Goal: Check status: Check status

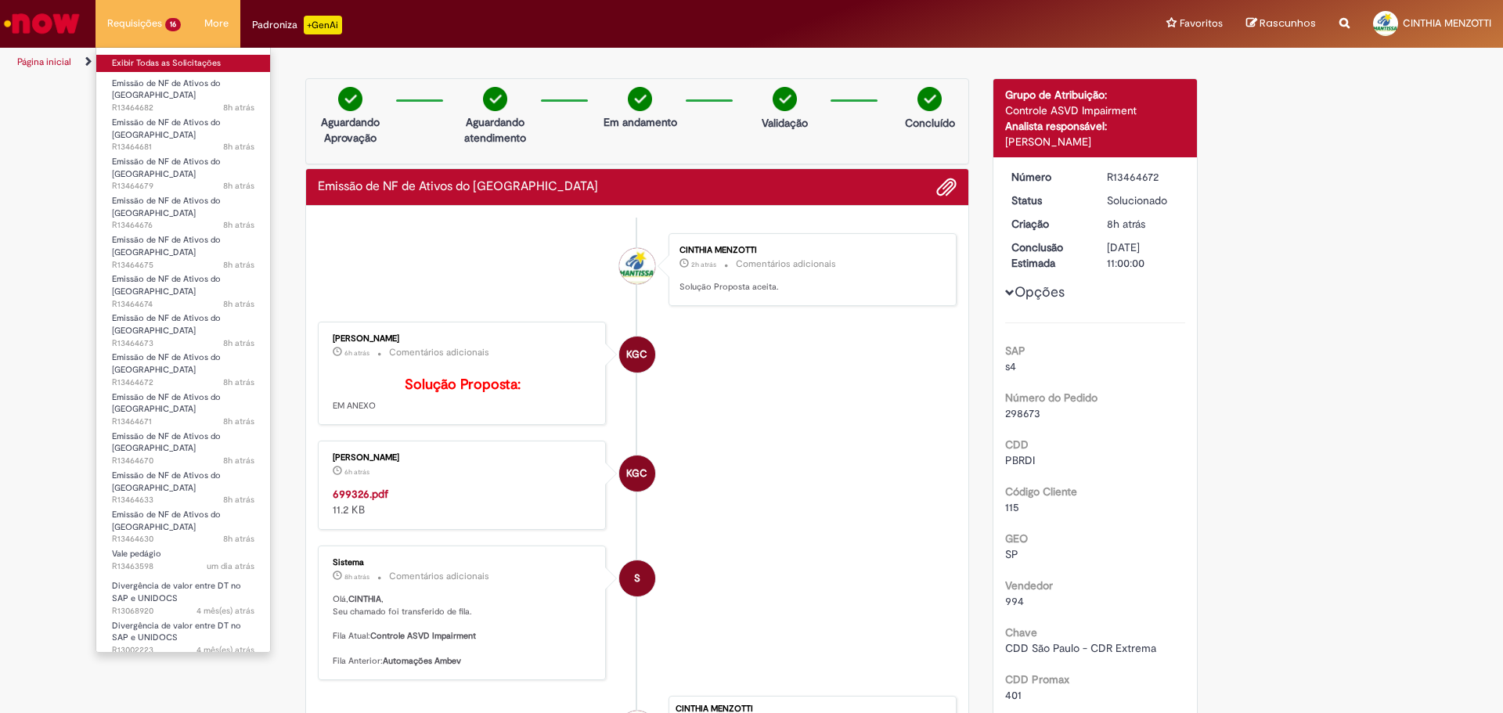
click at [150, 63] on link "Exibir Todas as Solicitações" at bounding box center [183, 63] width 174 height 17
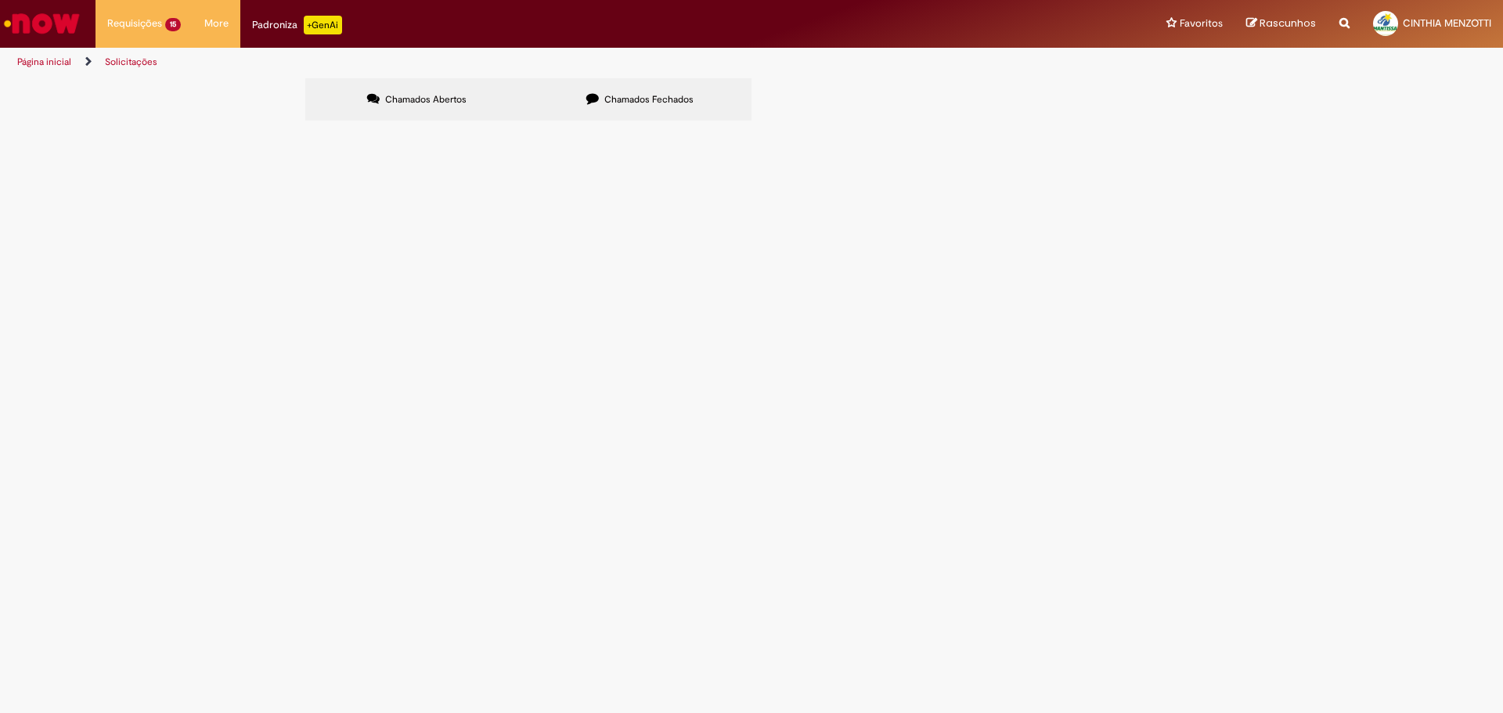
click at [0, 0] on span "6101994099" at bounding box center [0, 0] width 0 height 0
click at [0, 0] on span "Emissão de NF de Ativos do [GEOGRAPHIC_DATA]" at bounding box center [0, 0] width 0 height 0
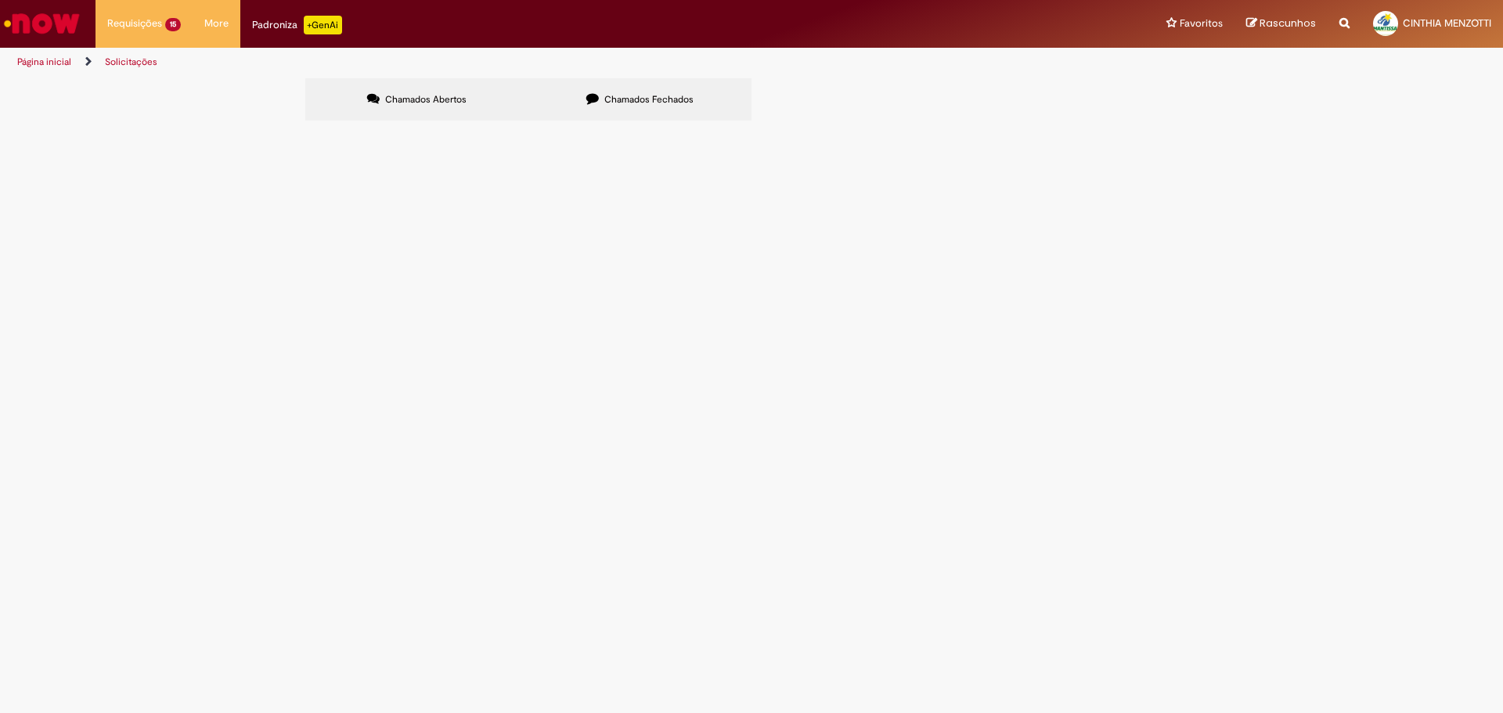
click at [0, 0] on span "Emissão de NF de Ativos do [GEOGRAPHIC_DATA]" at bounding box center [0, 0] width 0 height 0
click at [0, 0] on td "6101994099" at bounding box center [0, 0] width 0 height 0
click at [0, 0] on span "Emissão de NF de Ativos do [GEOGRAPHIC_DATA]" at bounding box center [0, 0] width 0 height 0
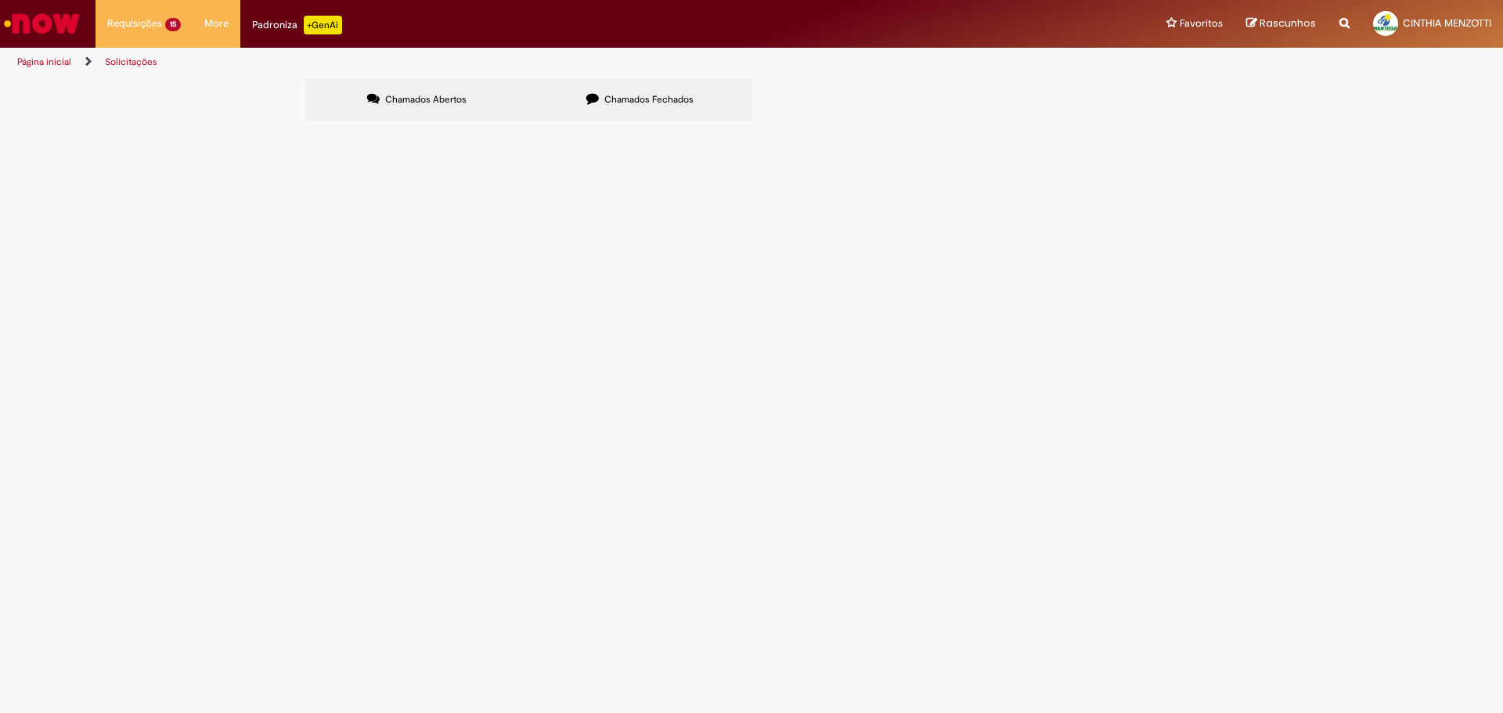
click at [0, 0] on span "Emissão de NF de Ativos do [GEOGRAPHIC_DATA]" at bounding box center [0, 0] width 0 height 0
click at [514, 427] on main "Solicitações Chamados Abertos Chamados Fechados Itens solicitados Exportar como…" at bounding box center [751, 396] width 1503 height 636
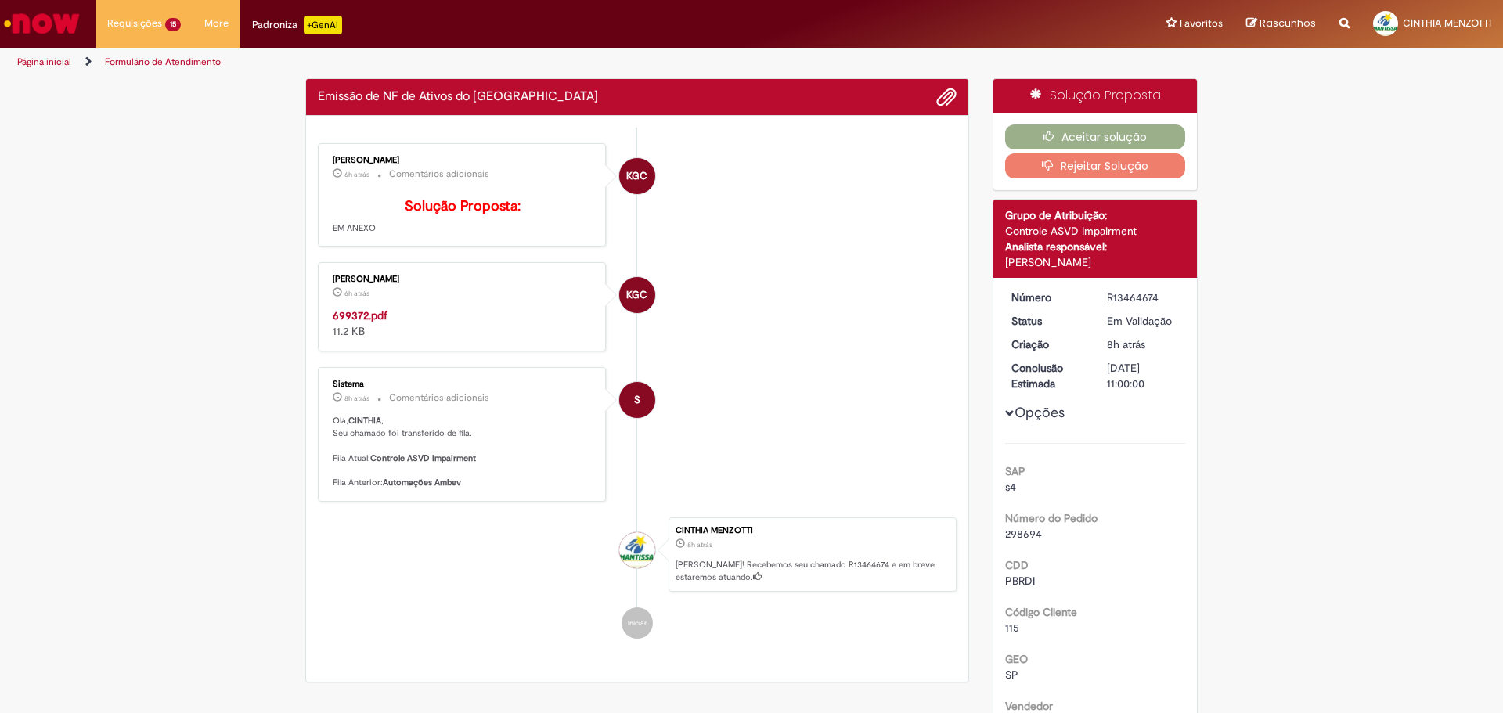
click at [374, 323] on strong "699372.pdf" at bounding box center [360, 315] width 55 height 14
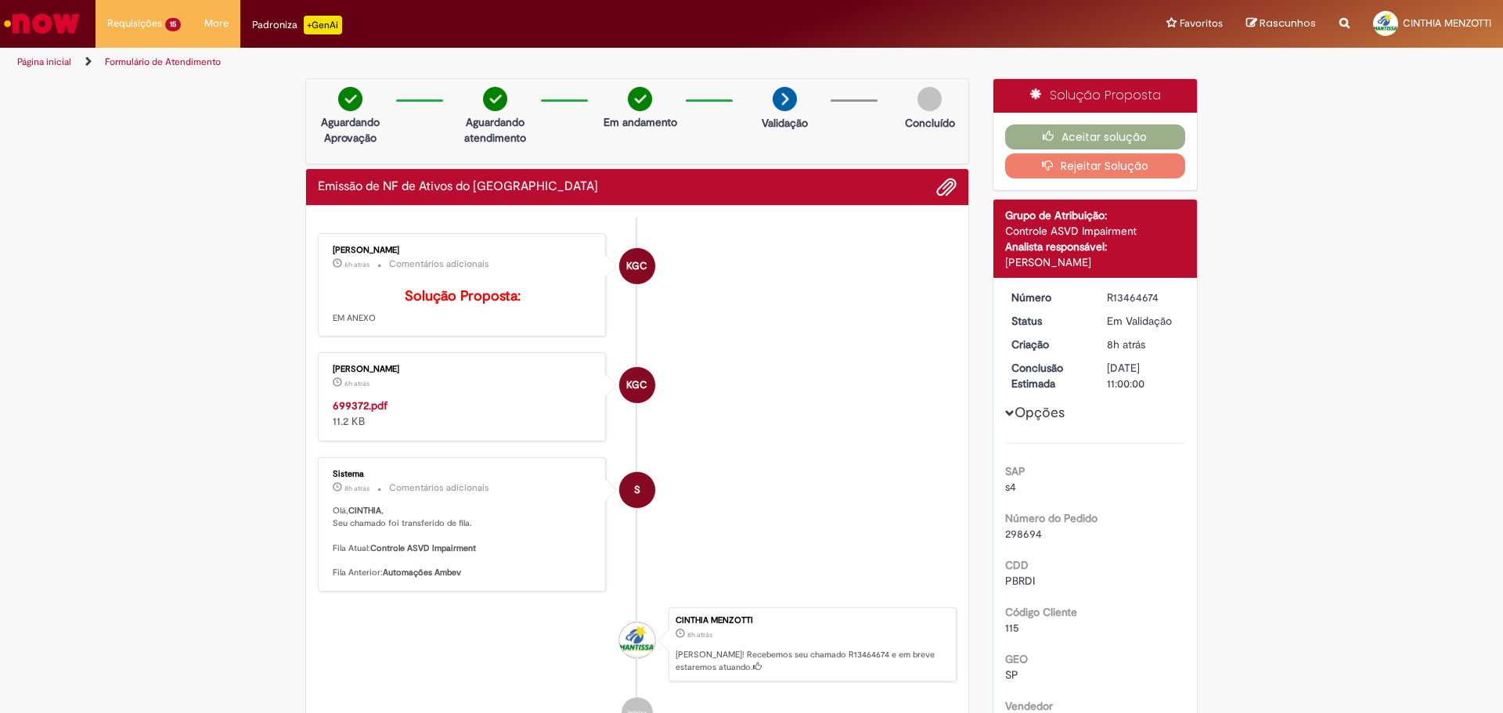
click at [1113, 131] on button "Aceitar solução" at bounding box center [1095, 136] width 181 height 25
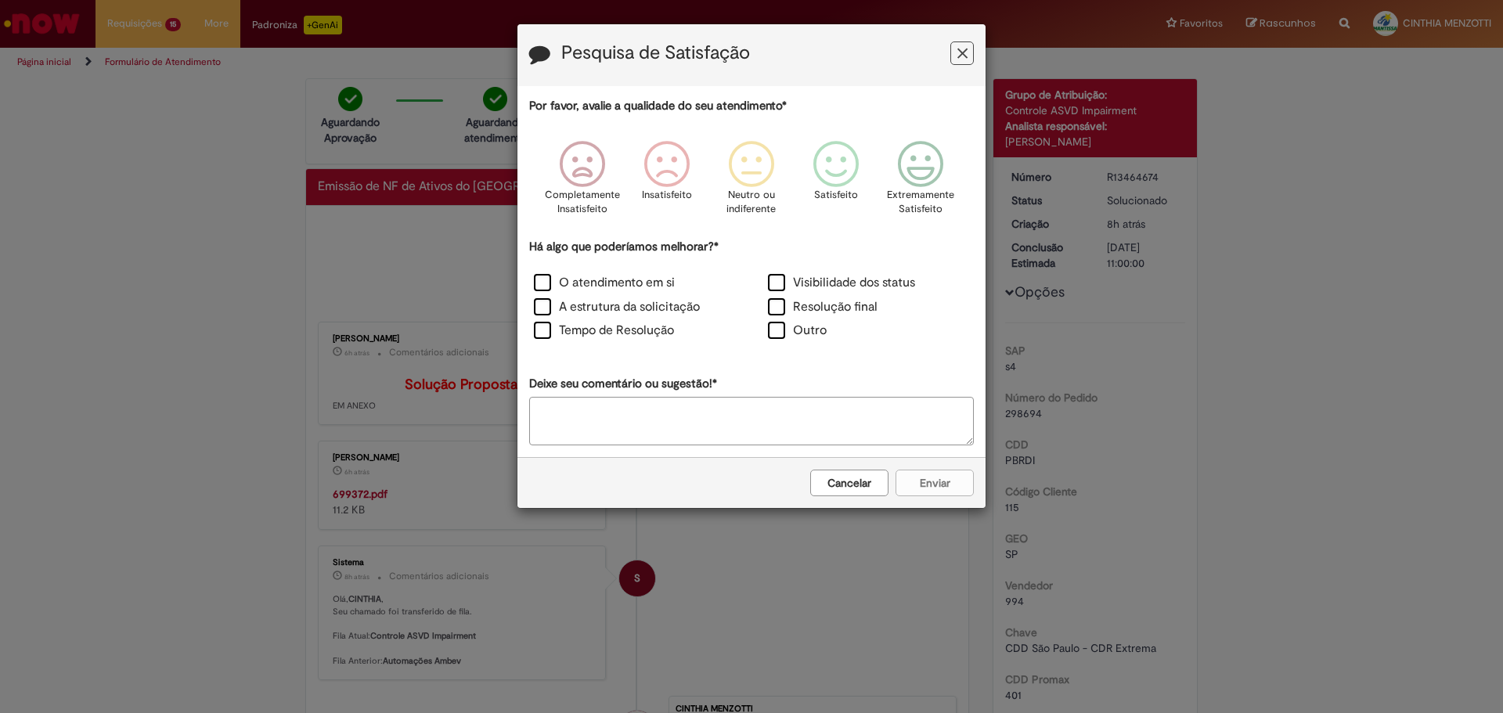
click at [968, 53] on button "Feedback" at bounding box center [961, 52] width 23 height 23
